Goal: Check status: Check status

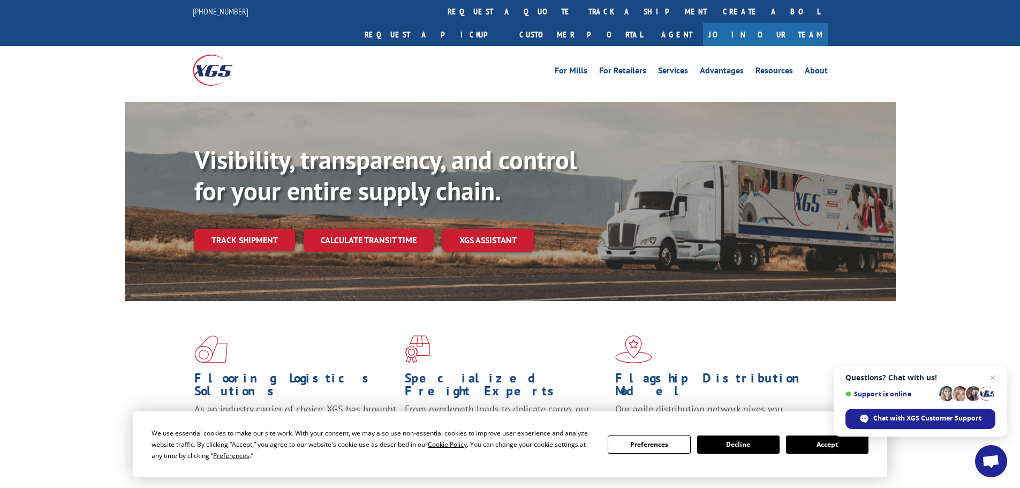
click at [812, 444] on button "Accept" at bounding box center [827, 445] width 82 height 18
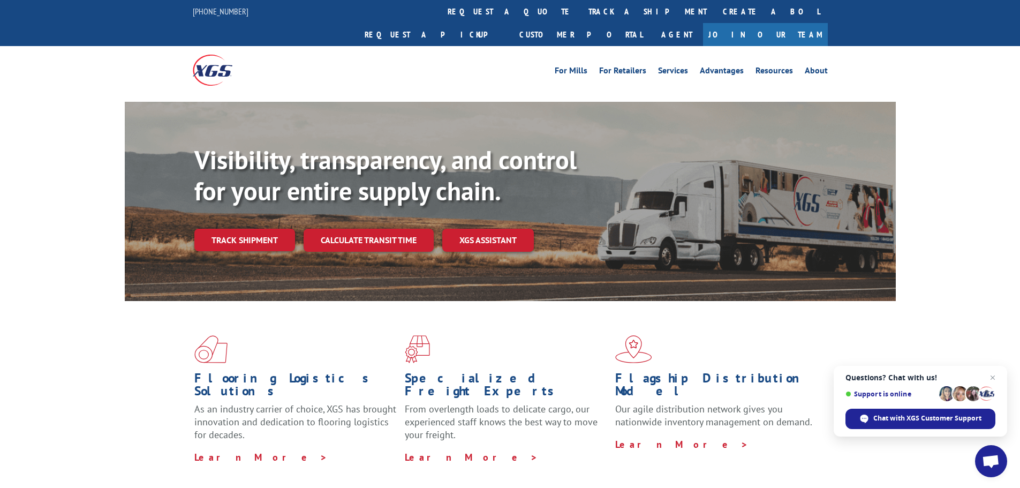
click at [1003, 363] on div "Flooring Logistics Solutions As an industry carrier of choice, XGS has brought …" at bounding box center [510, 408] width 1020 height 215
click at [993, 378] on span "Close chat" at bounding box center [993, 377] width 13 height 13
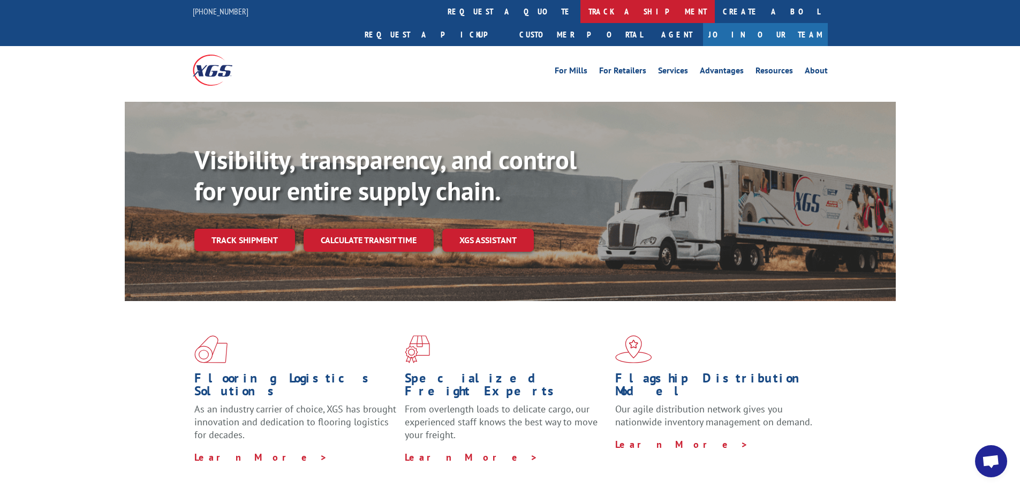
click at [581, 8] on link "track a shipment" at bounding box center [648, 11] width 134 height 23
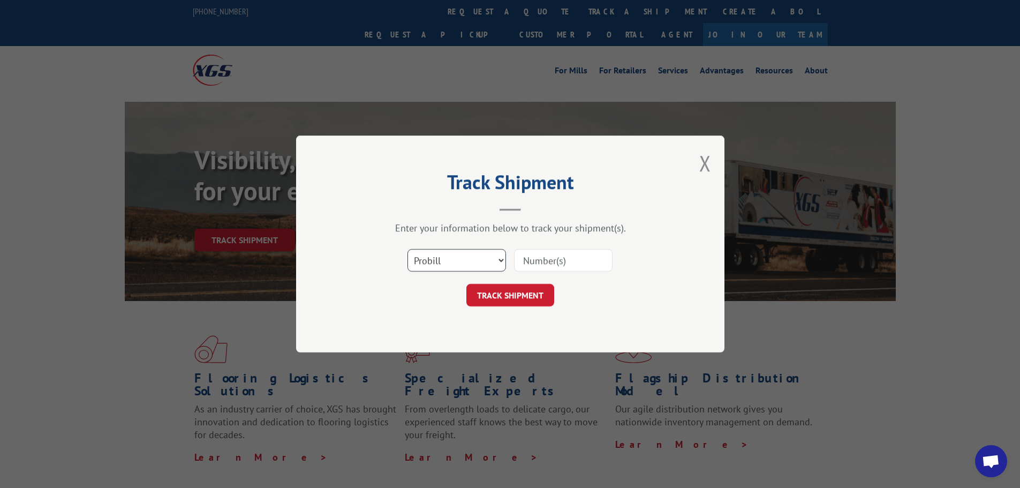
click at [491, 257] on select "Select category... Probill BOL PO" at bounding box center [457, 260] width 99 height 22
select select "bol"
click at [408, 249] on select "Select category... Probill BOL PO" at bounding box center [457, 260] width 99 height 22
click at [606, 261] on input at bounding box center [563, 260] width 99 height 22
type input "7041413"
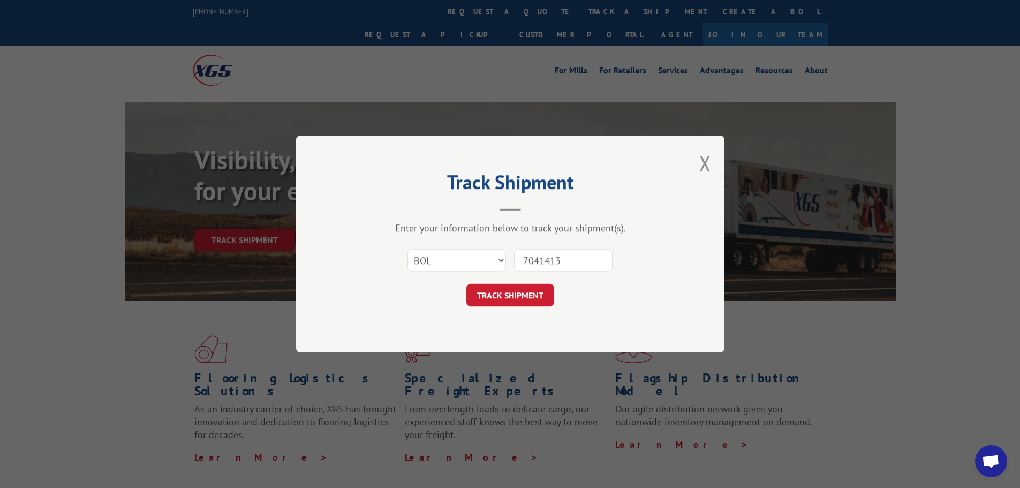
click button "TRACK SHIPMENT" at bounding box center [511, 295] width 88 height 22
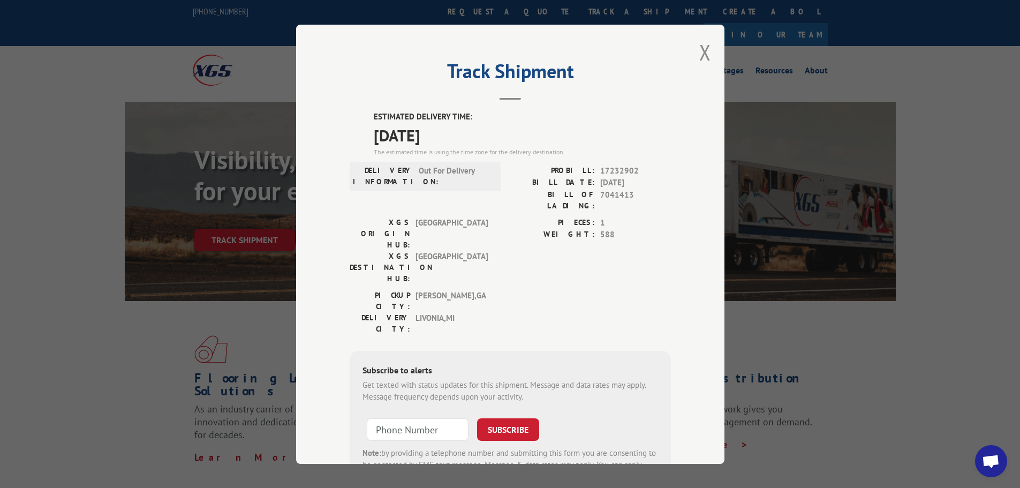
click at [708, 58] on div "Track Shipment ESTIMATED DELIVERY TIME: [DATE] The estimated time is using the …" at bounding box center [510, 244] width 429 height 439
click at [686, 53] on div "Track Shipment ESTIMATED DELIVERY TIME: [DATE] The estimated time is using the …" at bounding box center [510, 244] width 429 height 439
click at [701, 57] on button "Close modal" at bounding box center [706, 52] width 12 height 28
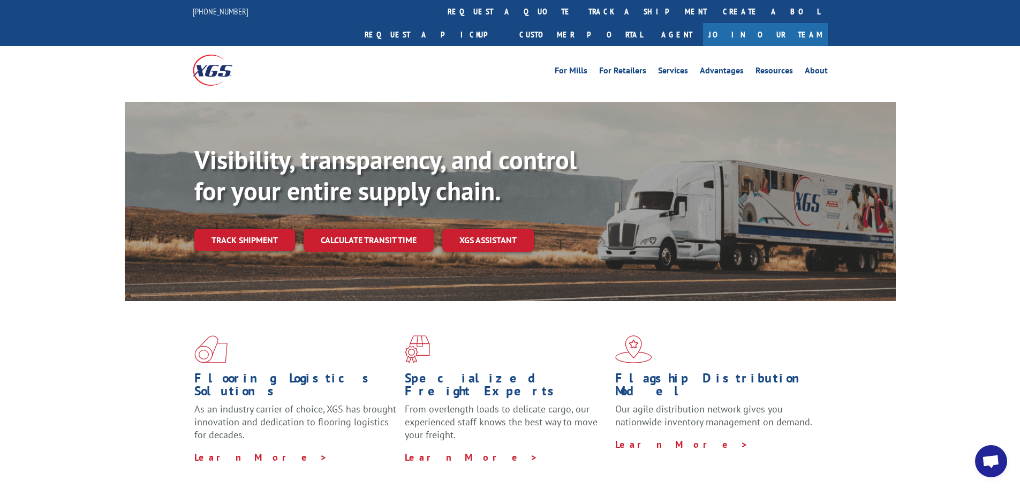
drag, startPoint x: 491, startPoint y: 17, endPoint x: 489, endPoint y: 37, distance: 20.5
click at [581, 17] on link "track a shipment" at bounding box center [648, 11] width 134 height 23
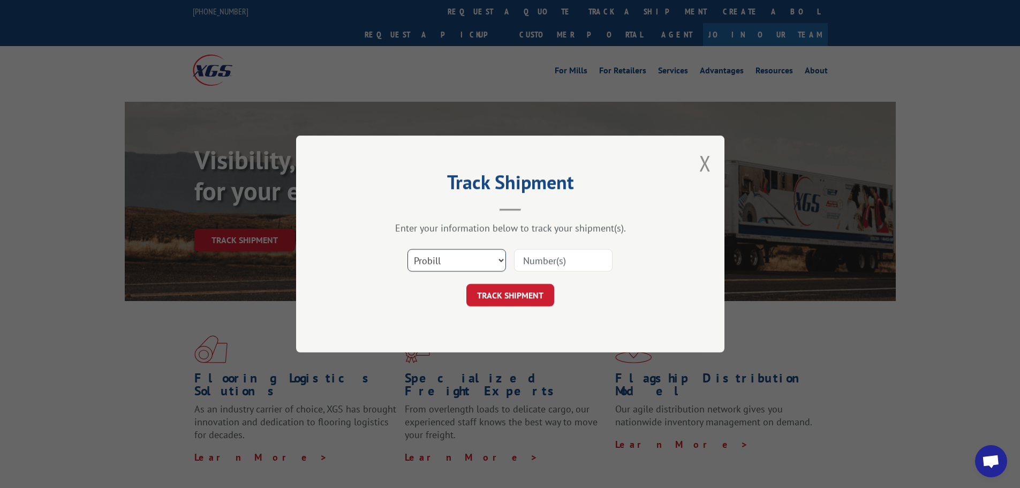
click at [437, 262] on select "Select category... Probill BOL PO" at bounding box center [457, 260] width 99 height 22
select select "bol"
click at [408, 249] on select "Select category... Probill BOL PO" at bounding box center [457, 260] width 99 height 22
click at [561, 260] on input at bounding box center [563, 260] width 99 height 22
type input "5508149"
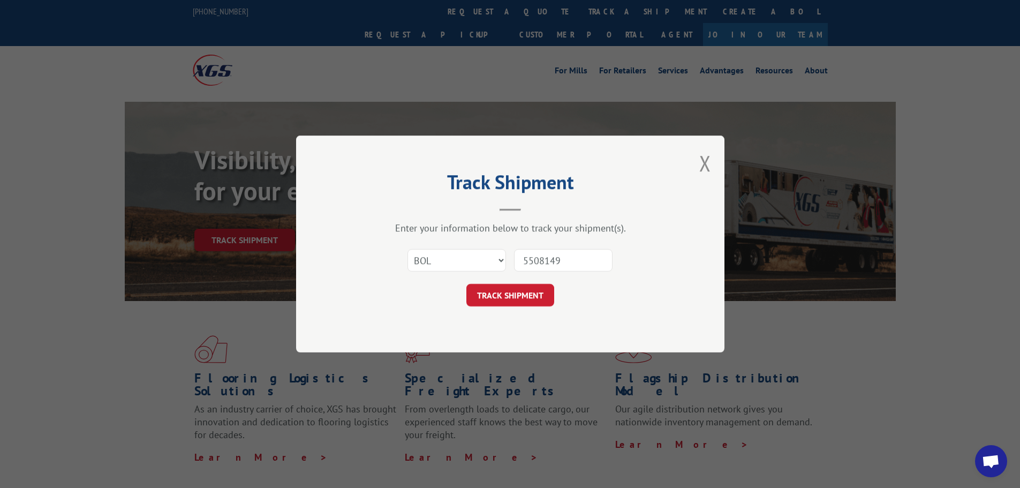
click button "TRACK SHIPMENT" at bounding box center [511, 295] width 88 height 22
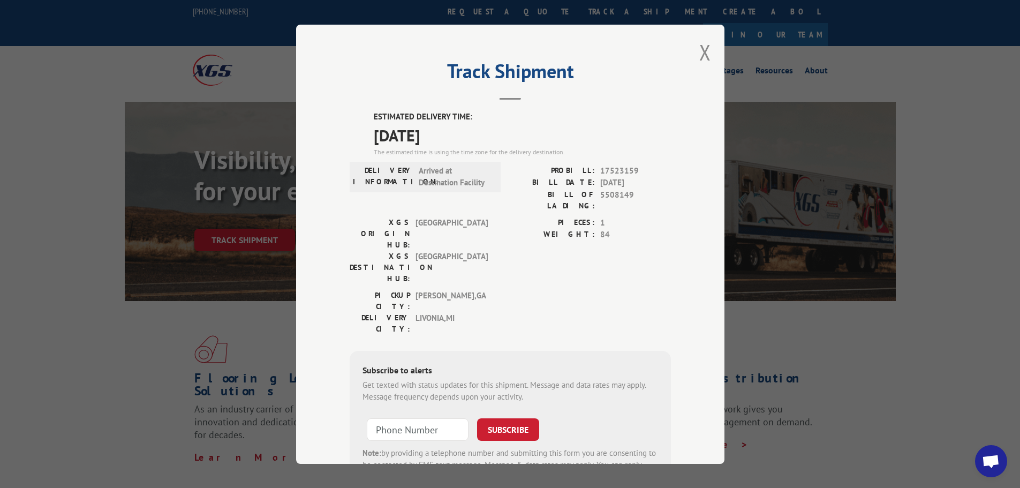
click at [694, 55] on div "Track Shipment ESTIMATED DELIVERY TIME: [DATE] The estimated time is using the …" at bounding box center [510, 244] width 429 height 439
click at [707, 55] on button "Close modal" at bounding box center [706, 52] width 12 height 28
